Goal: Check status

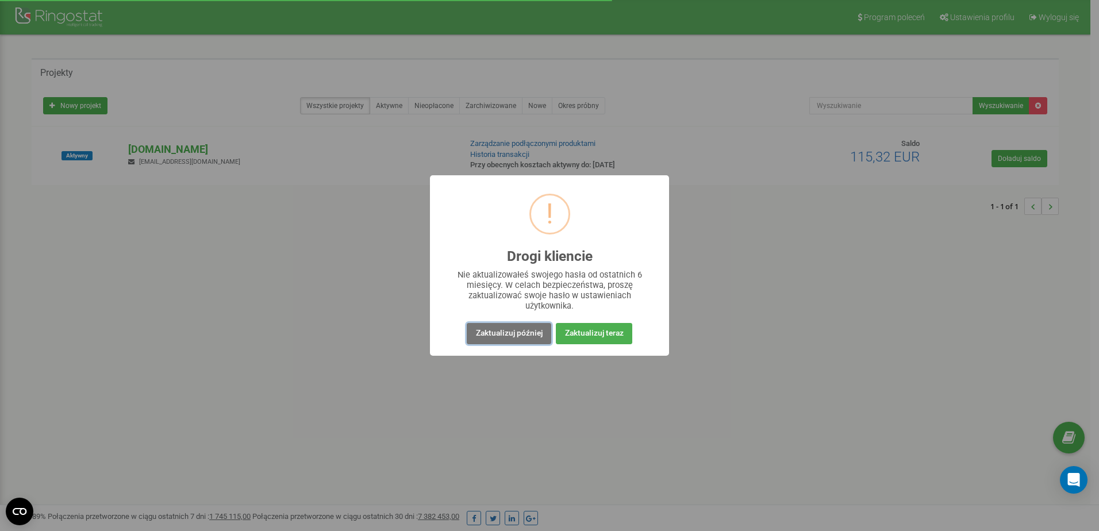
click at [511, 332] on button "Zaktualizuj później" at bounding box center [509, 333] width 84 height 21
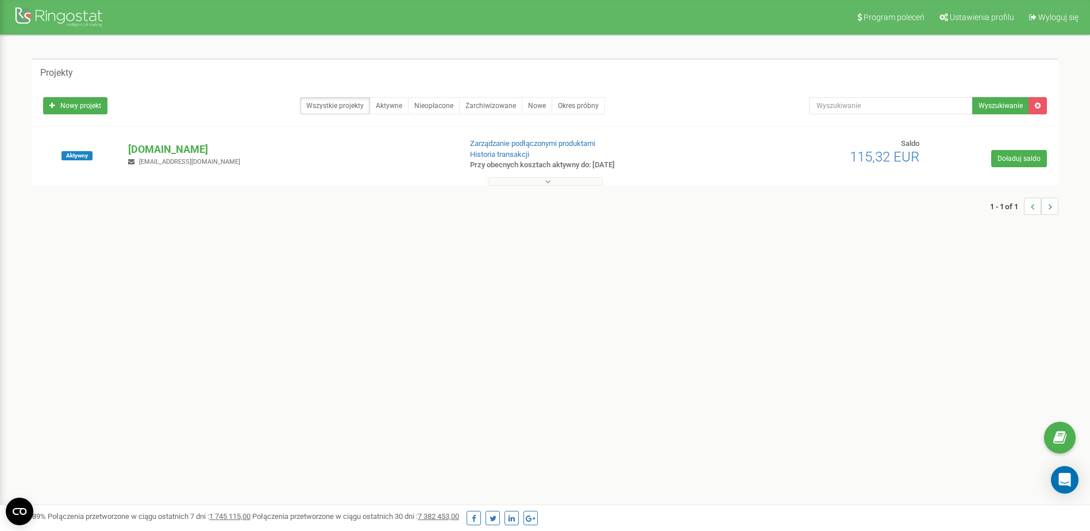
click at [548, 180] on icon at bounding box center [547, 182] width 5 height 8
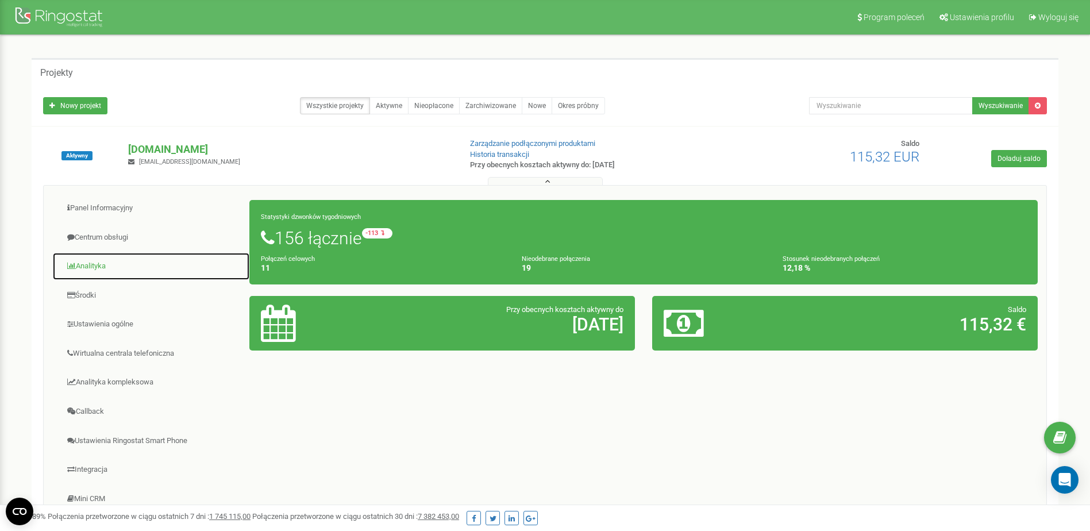
click at [102, 271] on link "Analityka" at bounding box center [151, 266] width 198 height 28
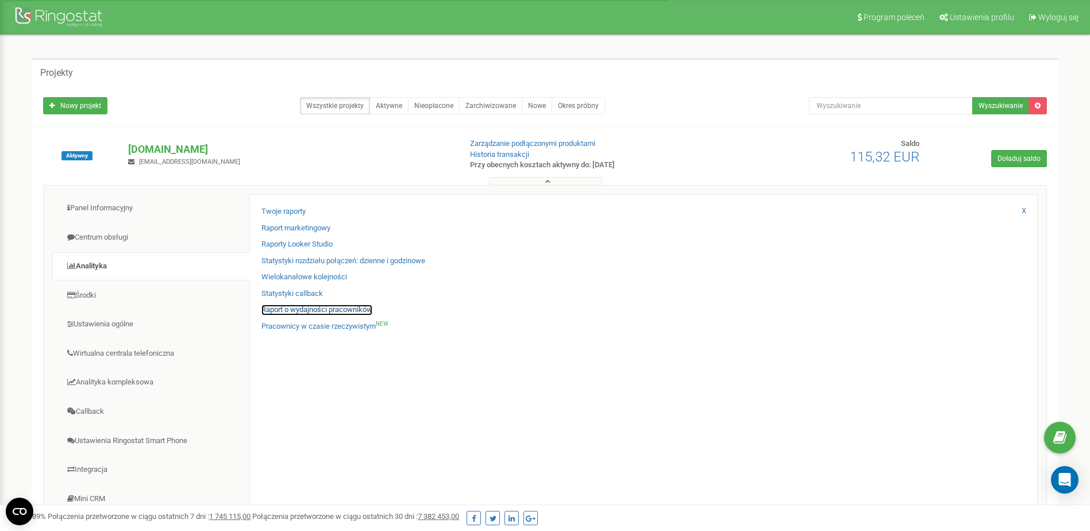
click at [318, 312] on link "Raport o wydajności pracowników" at bounding box center [316, 310] width 111 height 11
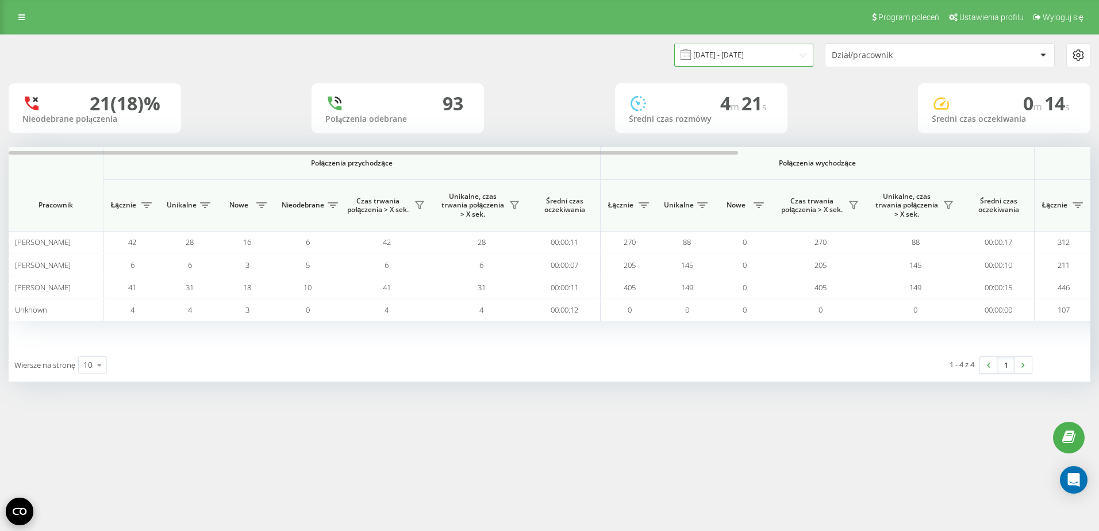
click at [793, 53] on input "[DATE] - [DATE]" at bounding box center [743, 55] width 139 height 22
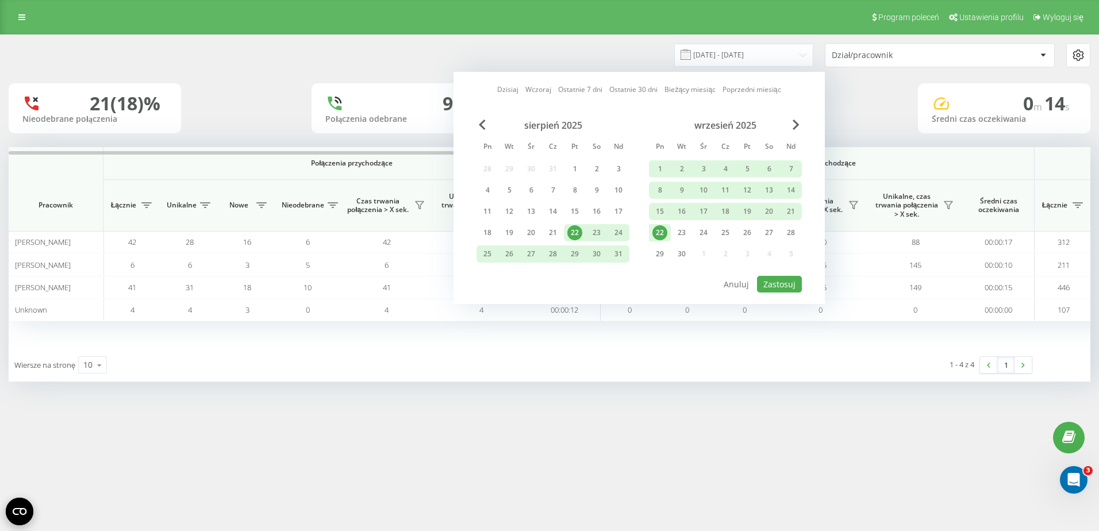
click at [660, 233] on div "22" at bounding box center [659, 232] width 15 height 15
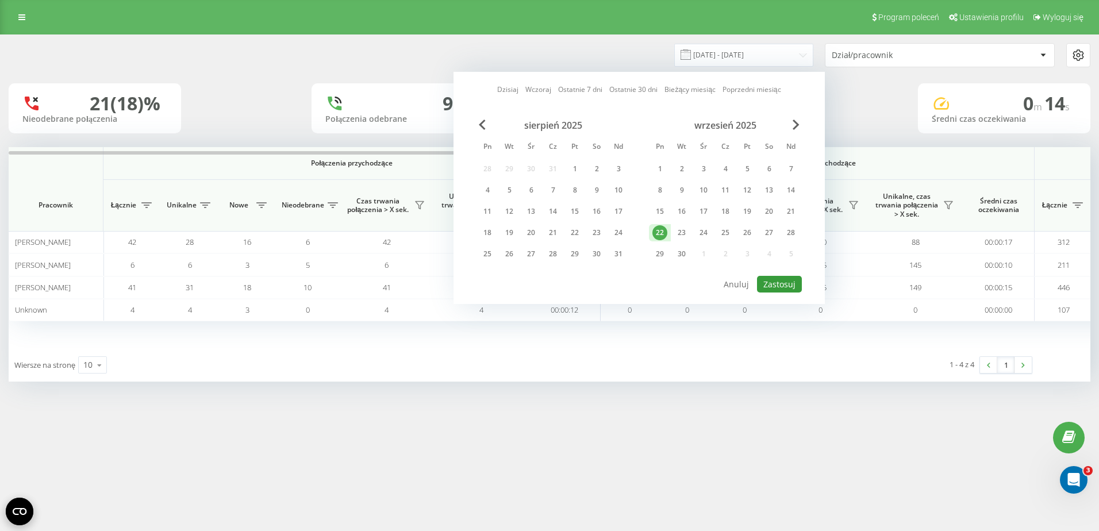
click at [785, 281] on button "Zastosuj" at bounding box center [779, 284] width 45 height 17
type input "[DATE] - [DATE]"
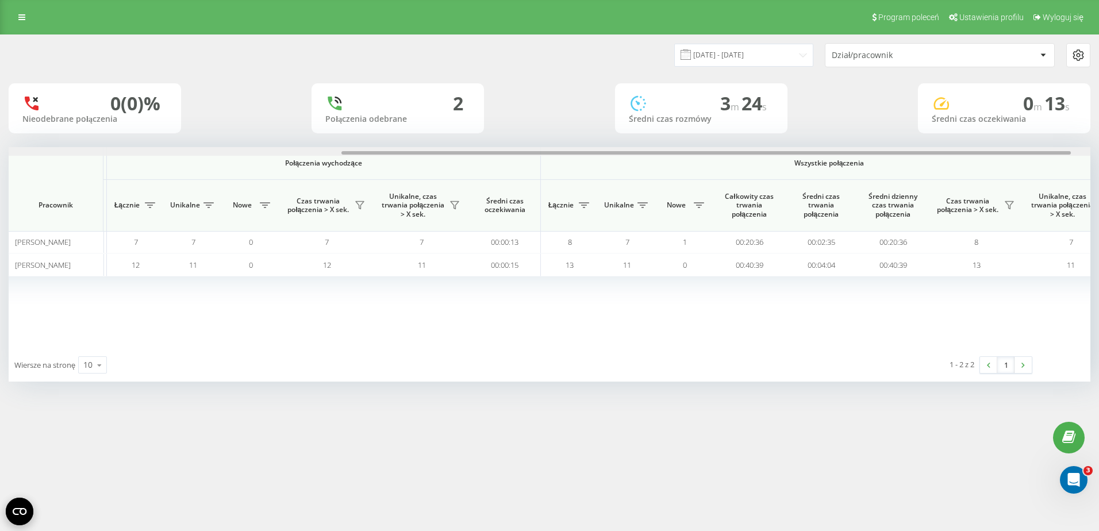
scroll to position [0, 522]
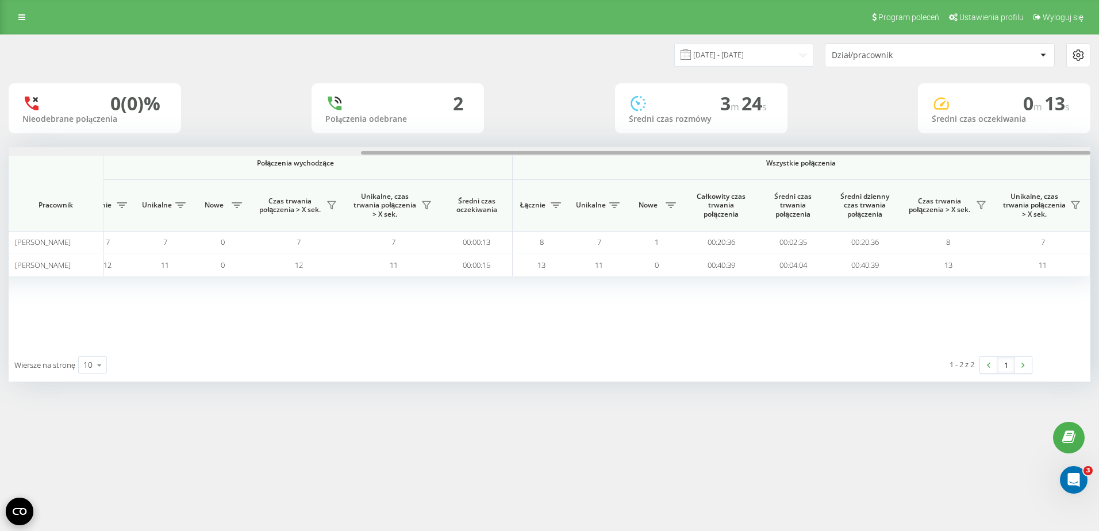
drag, startPoint x: 591, startPoint y: 154, endPoint x: 976, endPoint y: 157, distance: 385.0
click at [976, 157] on div "Połączenia przychodzące Połączenia wychodzące Wszystkie połączenia Pracownik Łą…" at bounding box center [549, 247] width 1081 height 201
